Goal: Information Seeking & Learning: Learn about a topic

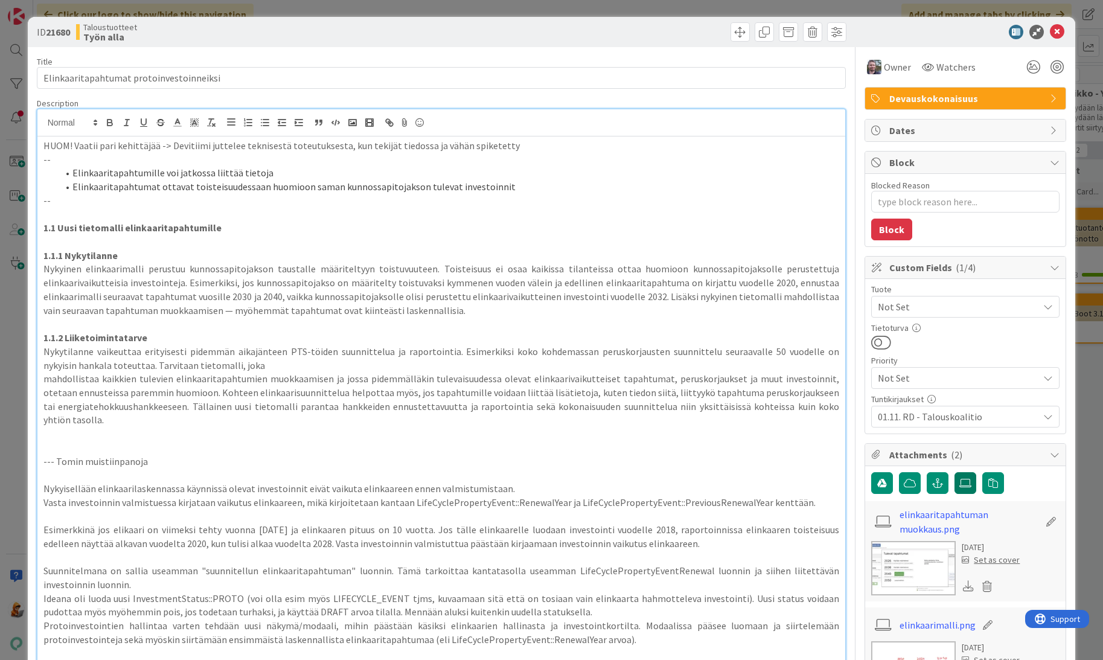
scroll to position [0, 1441]
click at [897, 563] on img at bounding box center [913, 568] width 85 height 54
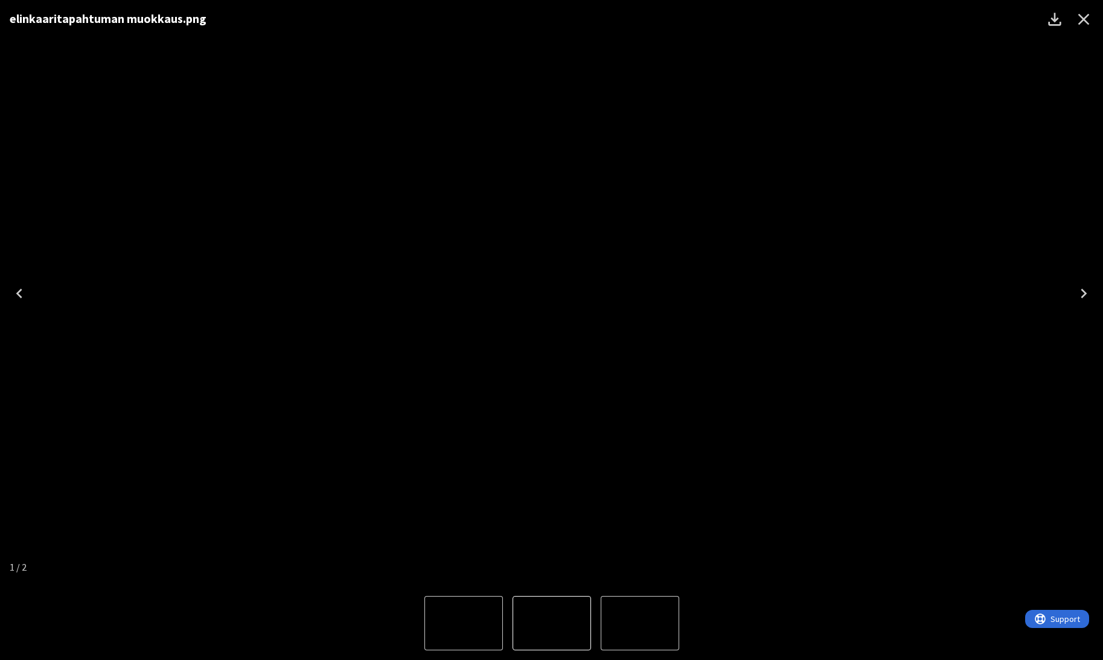
click at [1092, 22] on icon "Close" at bounding box center [1083, 19] width 19 height 19
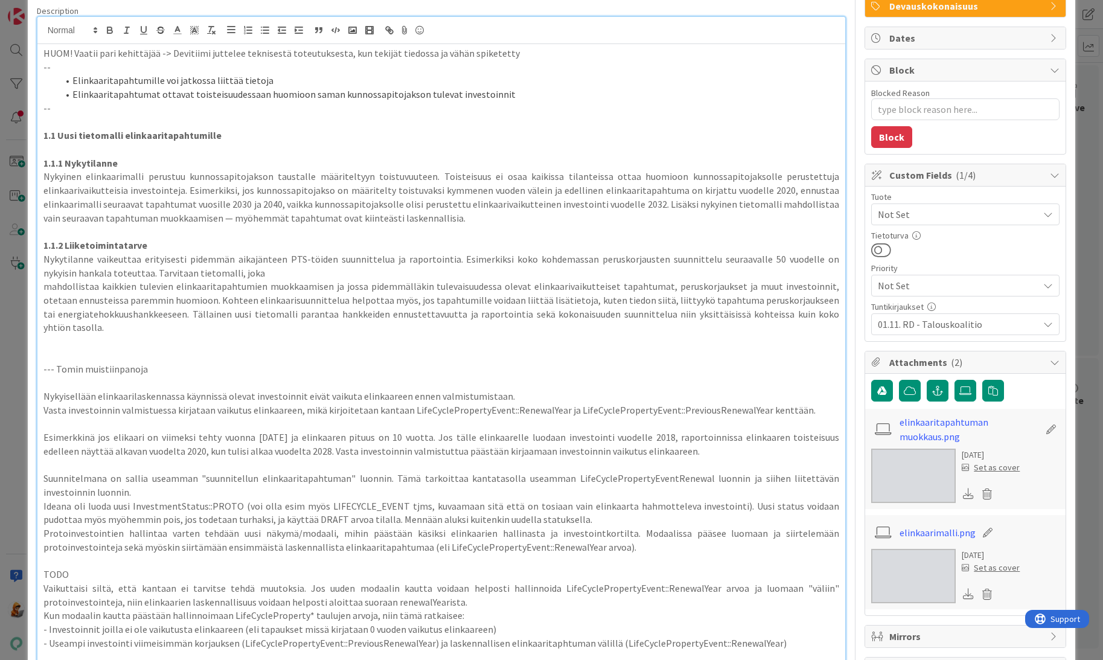
scroll to position [0, 0]
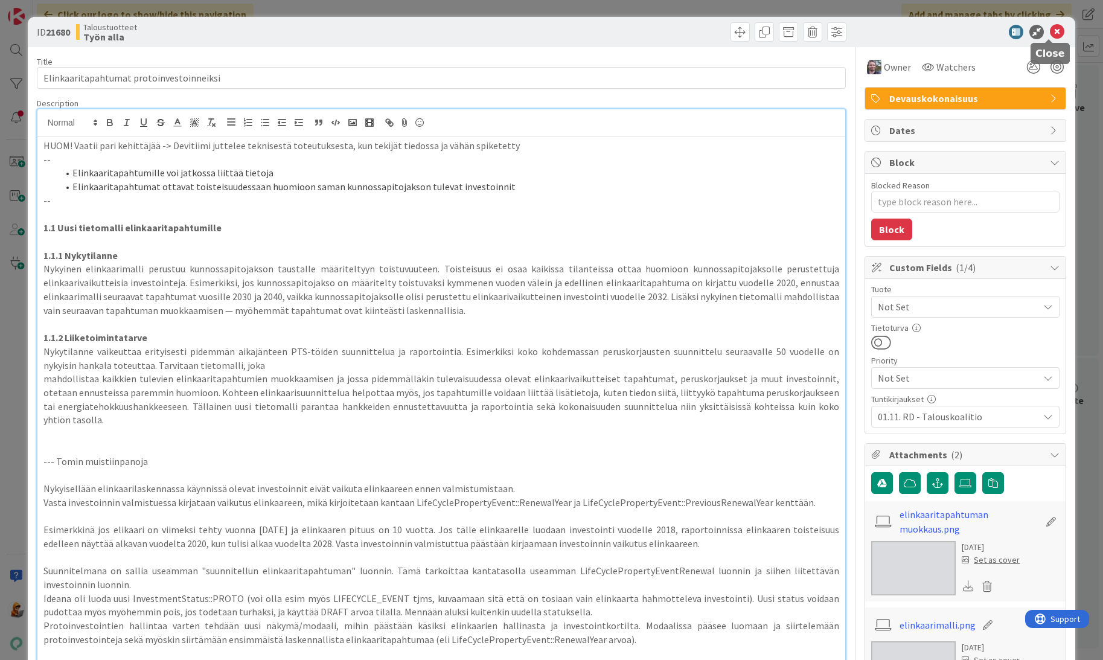
click at [1050, 36] on icon at bounding box center [1057, 32] width 14 height 14
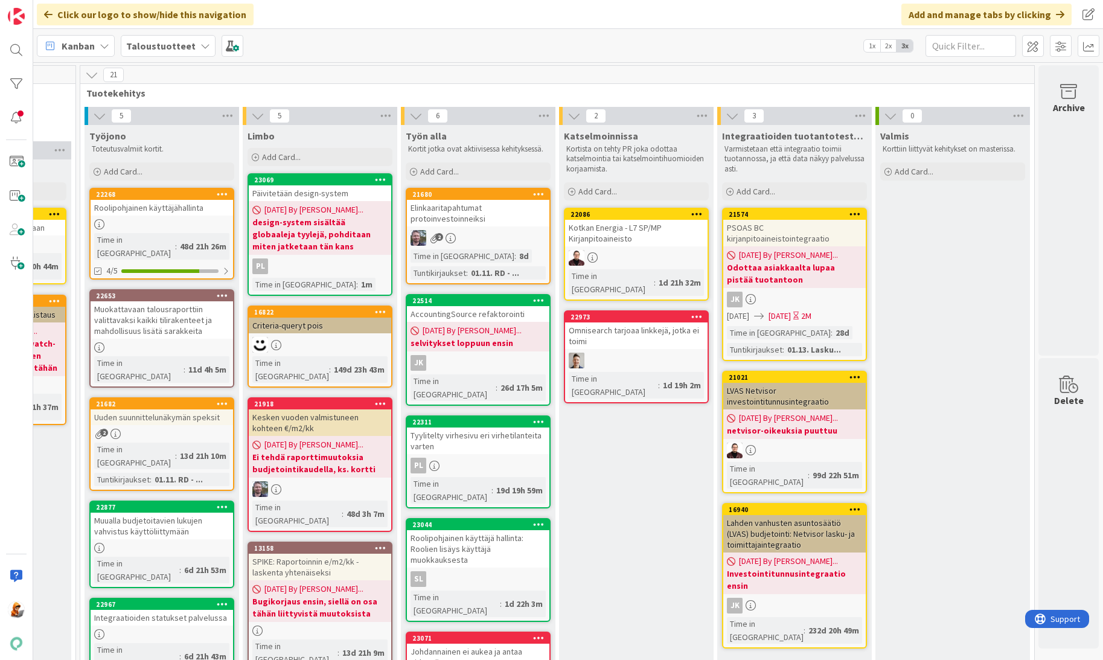
click at [150, 409] on div "Uuden suunnittelunäkymän speksit" at bounding box center [162, 417] width 142 height 16
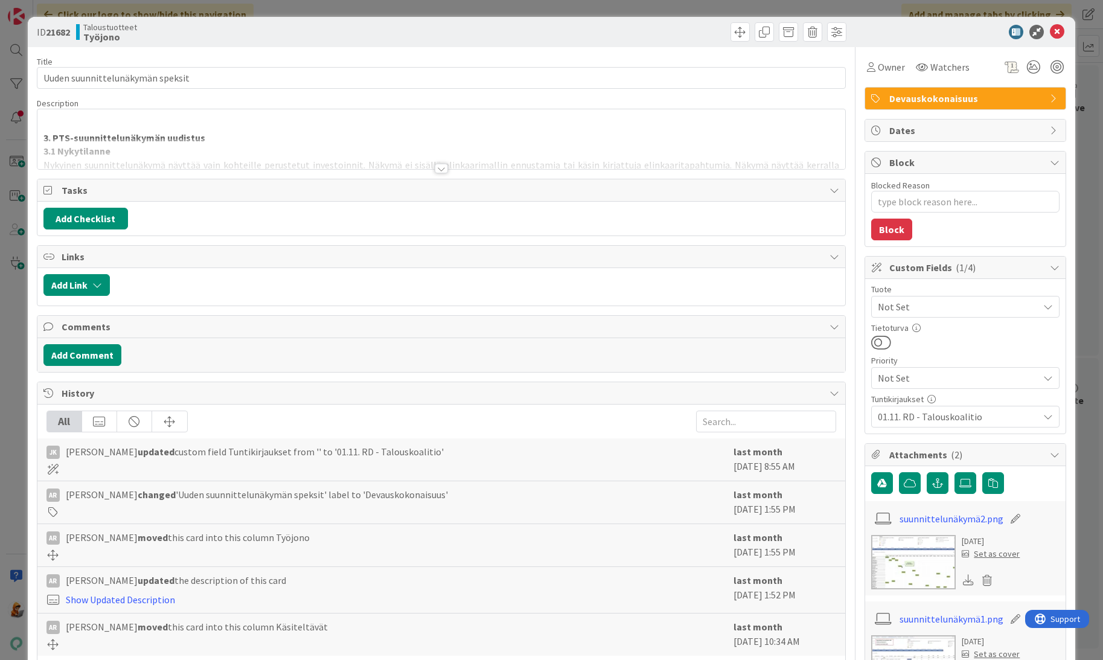
scroll to position [24, 0]
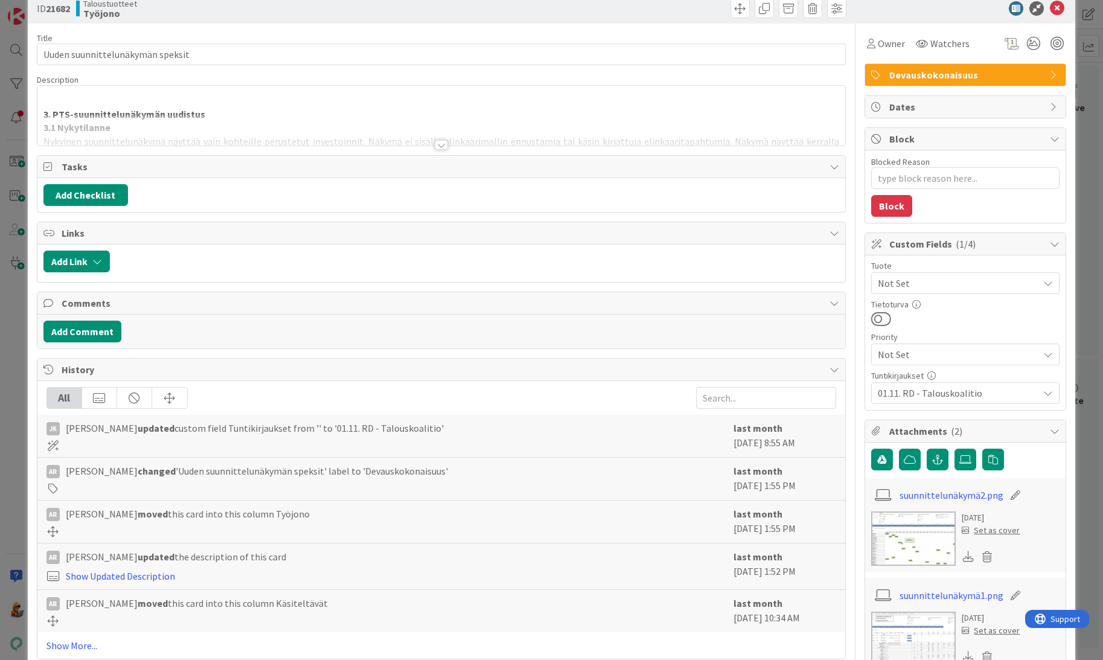
click at [920, 545] on img at bounding box center [913, 538] width 85 height 54
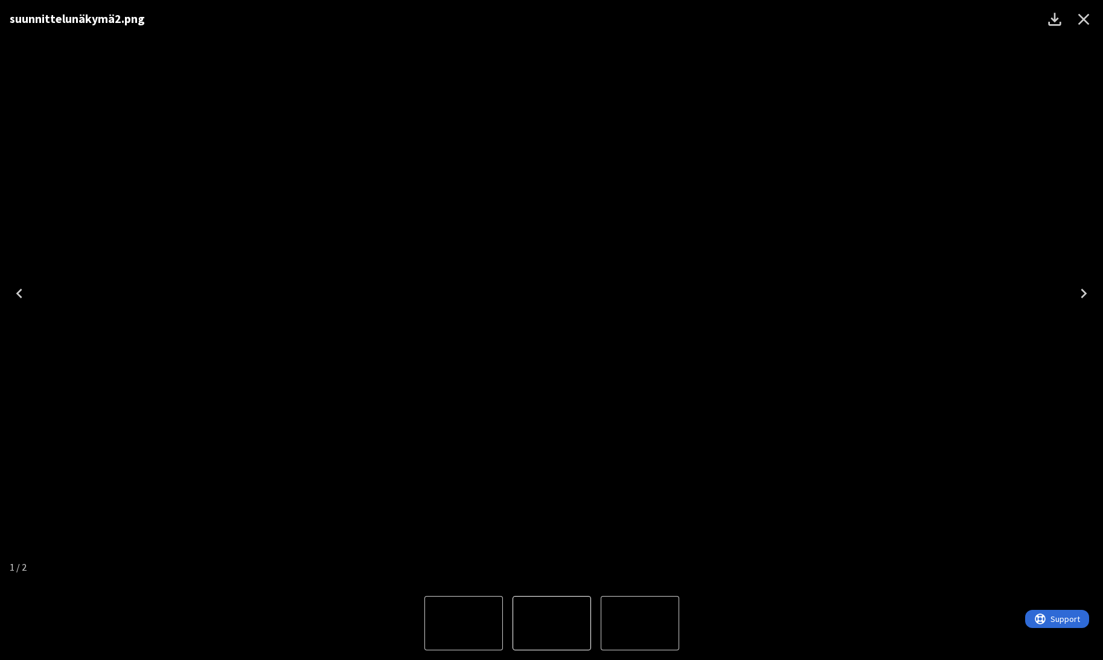
click at [1076, 17] on icon "Close" at bounding box center [1083, 19] width 19 height 19
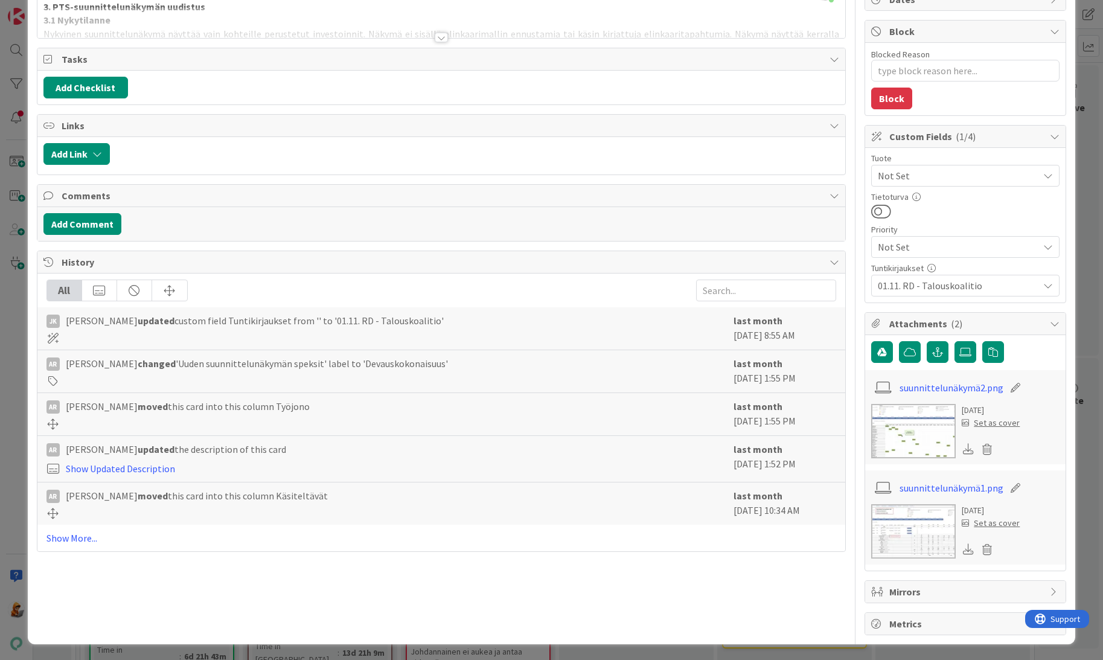
scroll to position [132, 0]
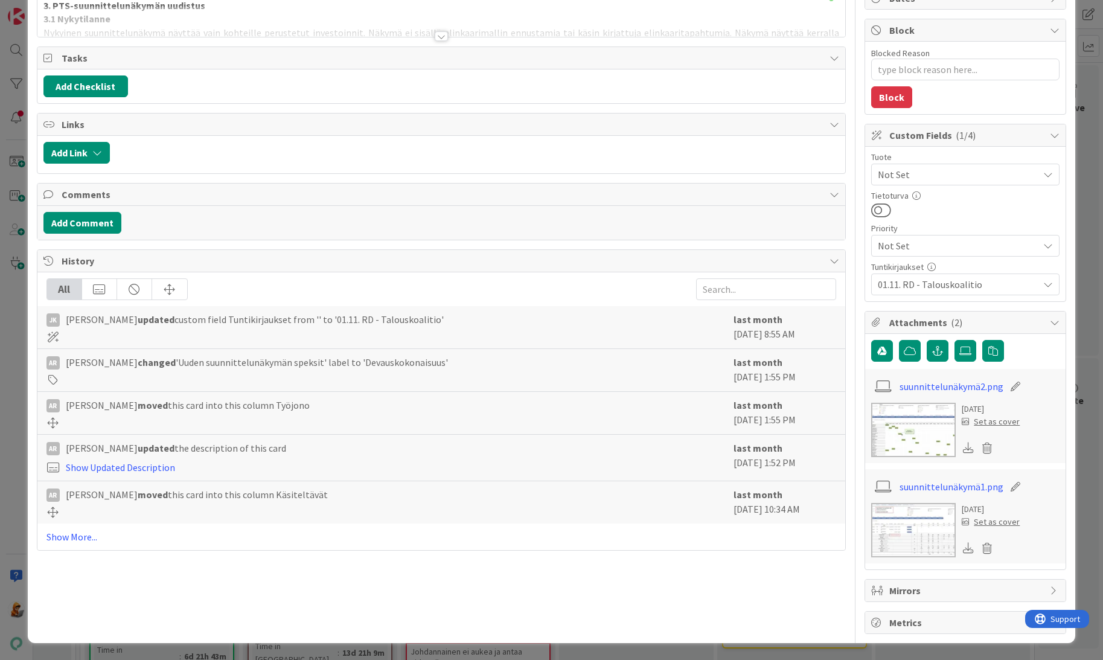
click at [912, 533] on img at bounding box center [913, 530] width 85 height 54
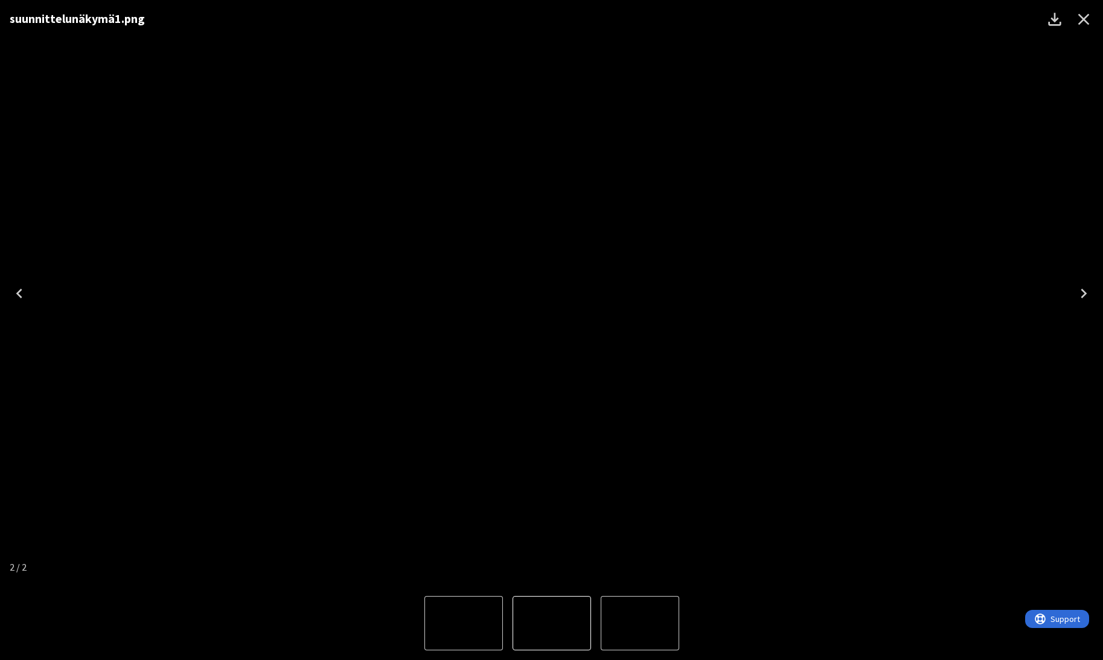
click at [1084, 12] on icon "Close" at bounding box center [1083, 19] width 19 height 19
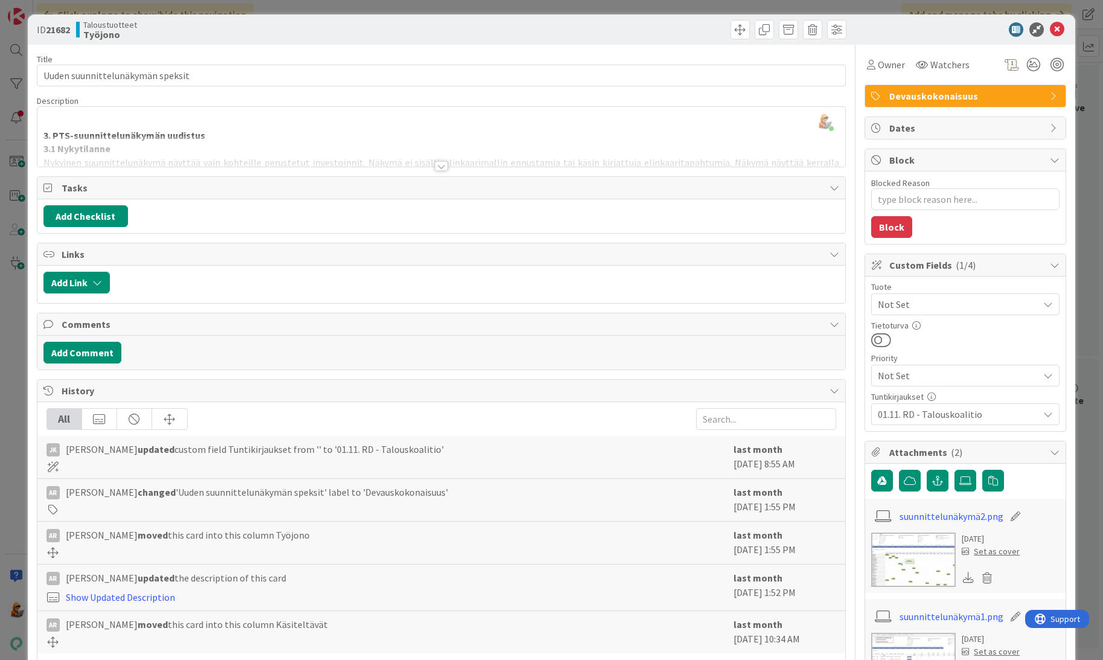
scroll to position [0, 0]
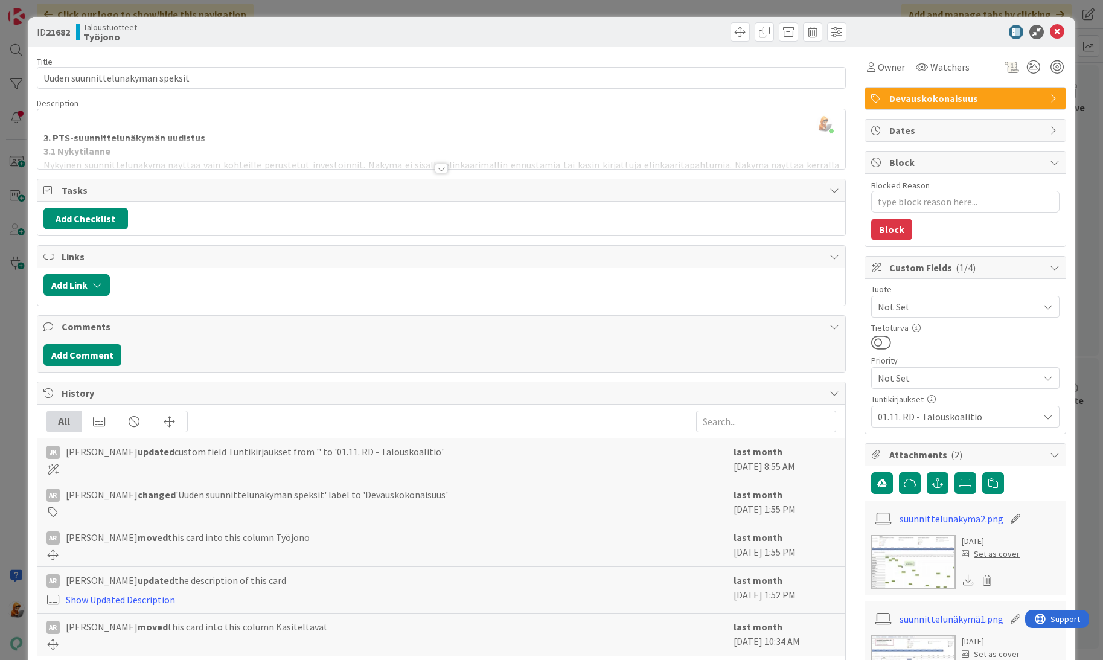
click at [435, 168] on div at bounding box center [441, 169] width 13 height 10
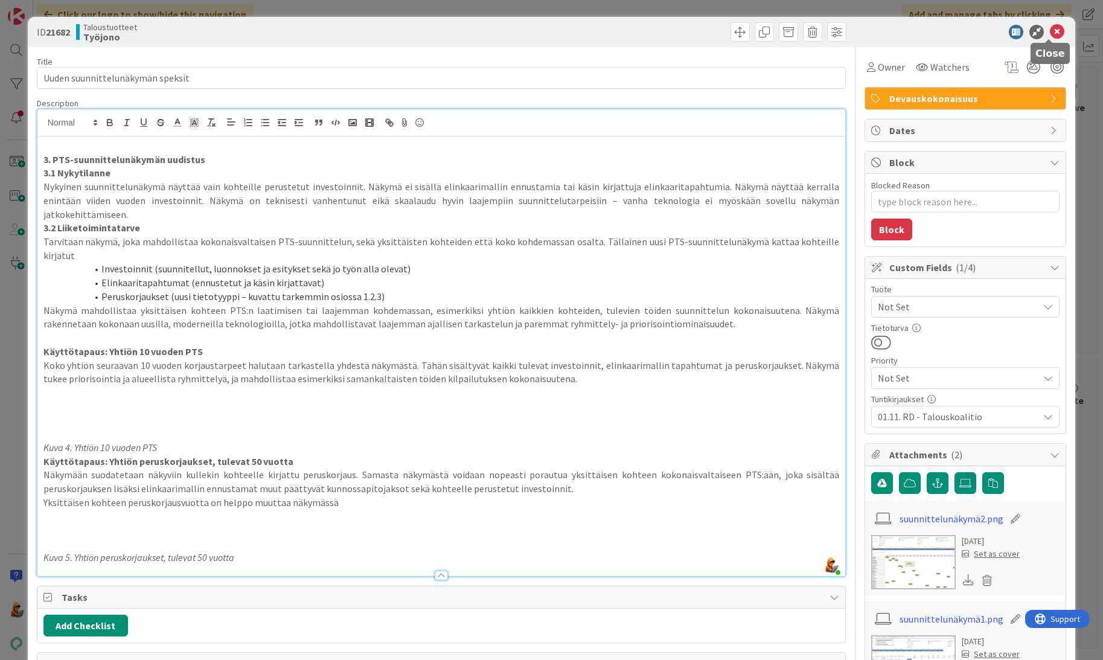
click at [1050, 33] on icon at bounding box center [1057, 32] width 14 height 14
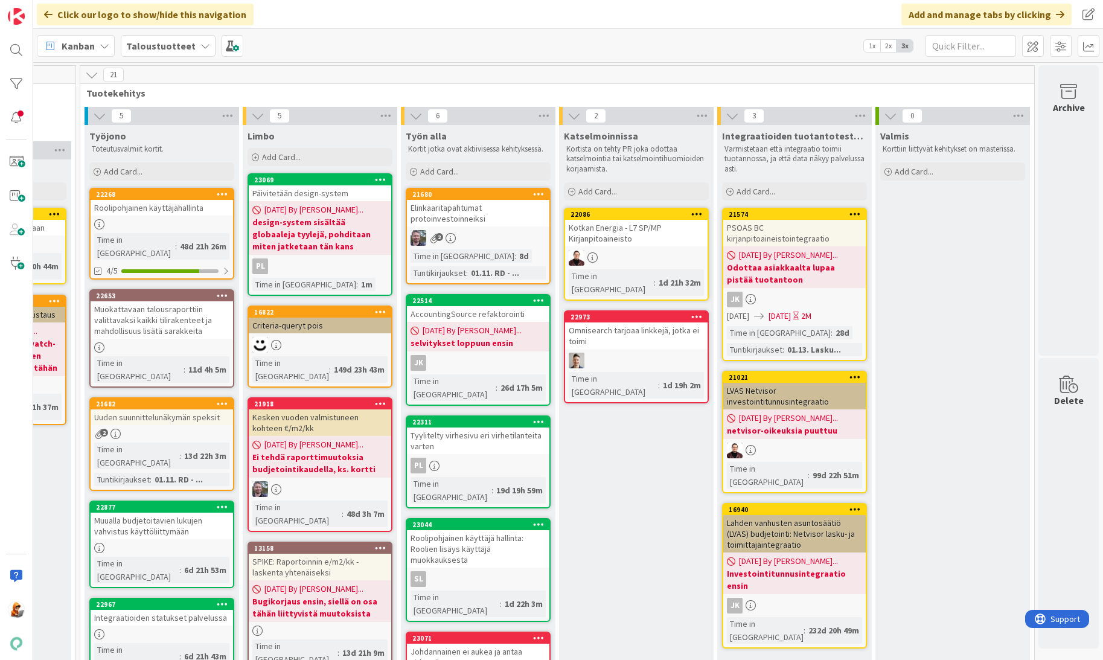
click at [432, 214] on div "Elinkaaritapahtumat protoinvestoinneiksi" at bounding box center [478, 213] width 142 height 27
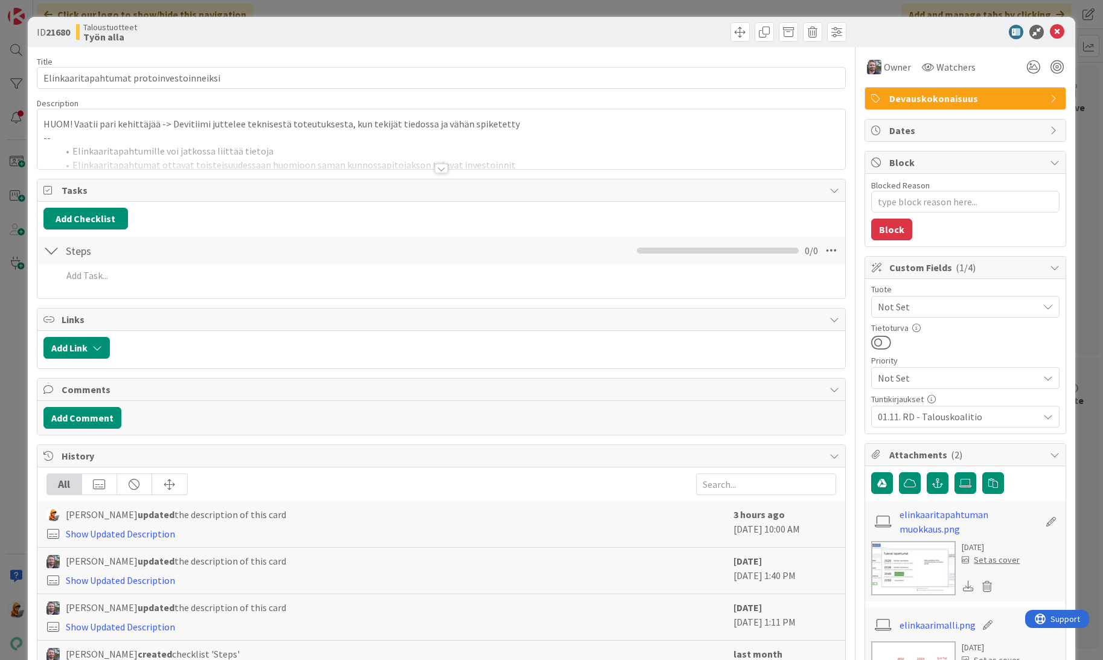
click at [921, 555] on img at bounding box center [913, 568] width 85 height 54
type textarea "x"
